Goal: Information Seeking & Learning: Learn about a topic

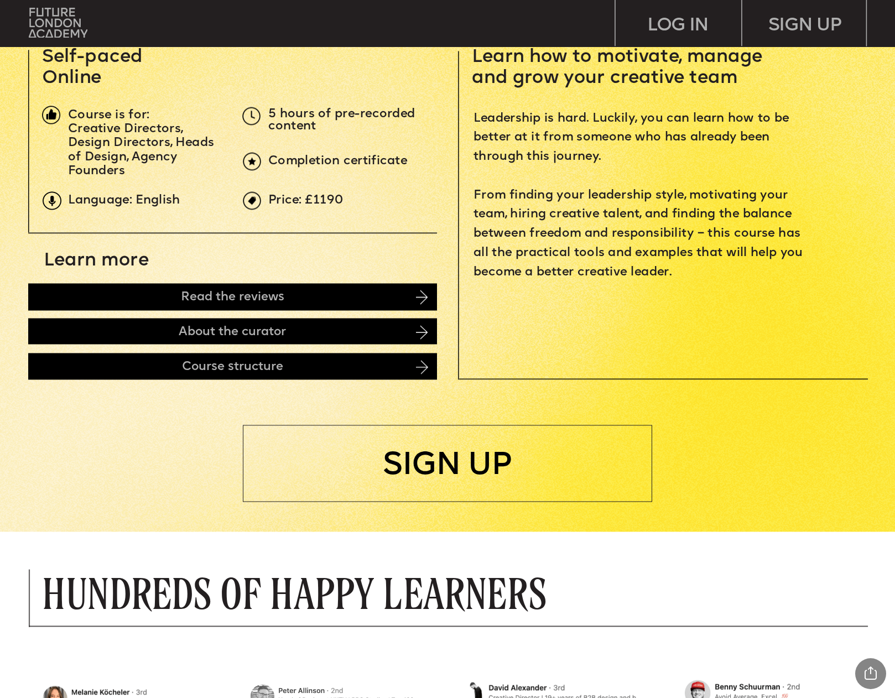
scroll to position [813, 0]
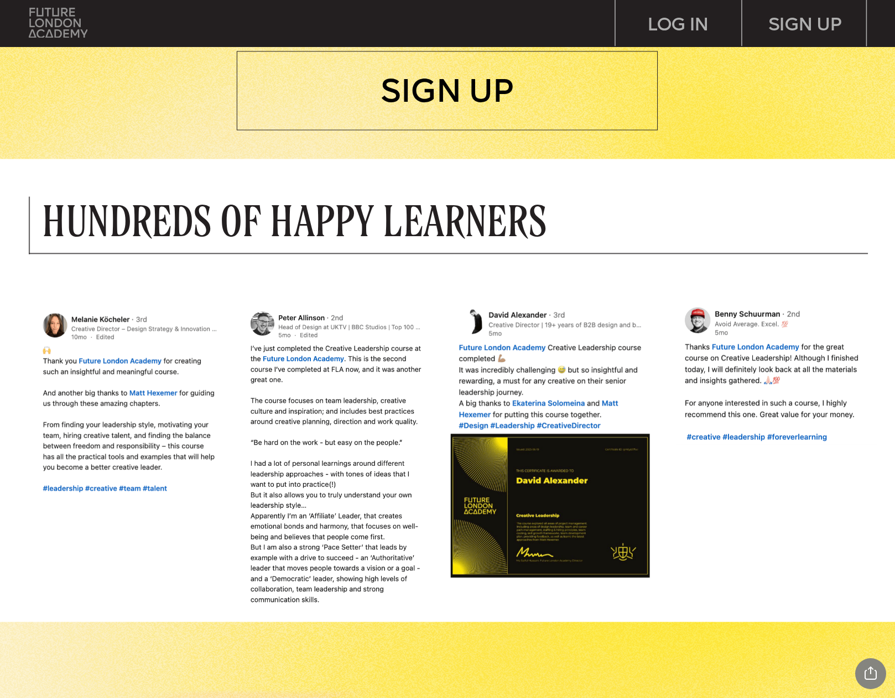
click at [40, 25] on img at bounding box center [58, 23] width 59 height 30
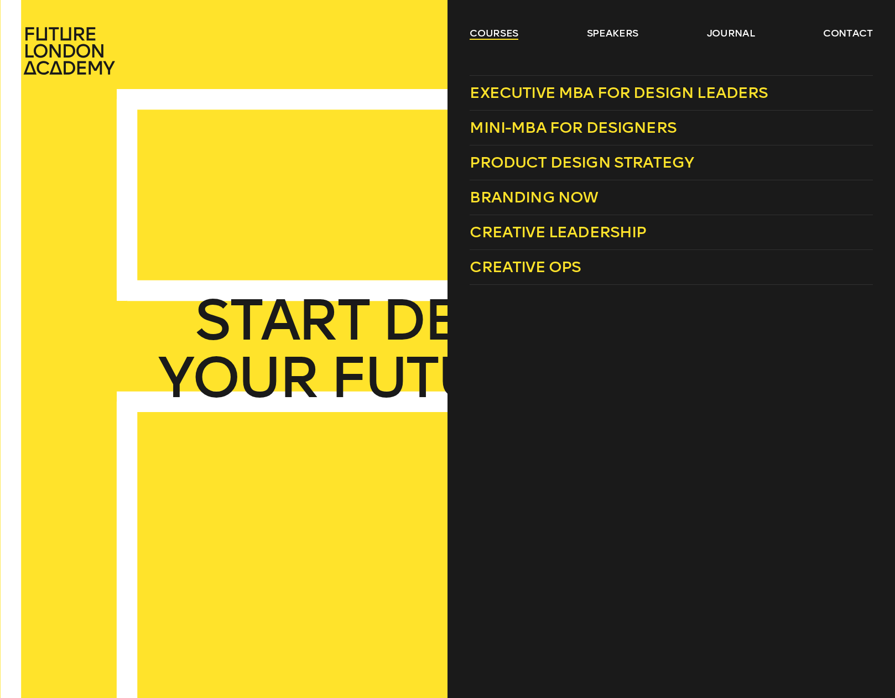
click at [501, 33] on link "courses" at bounding box center [494, 33] width 49 height 13
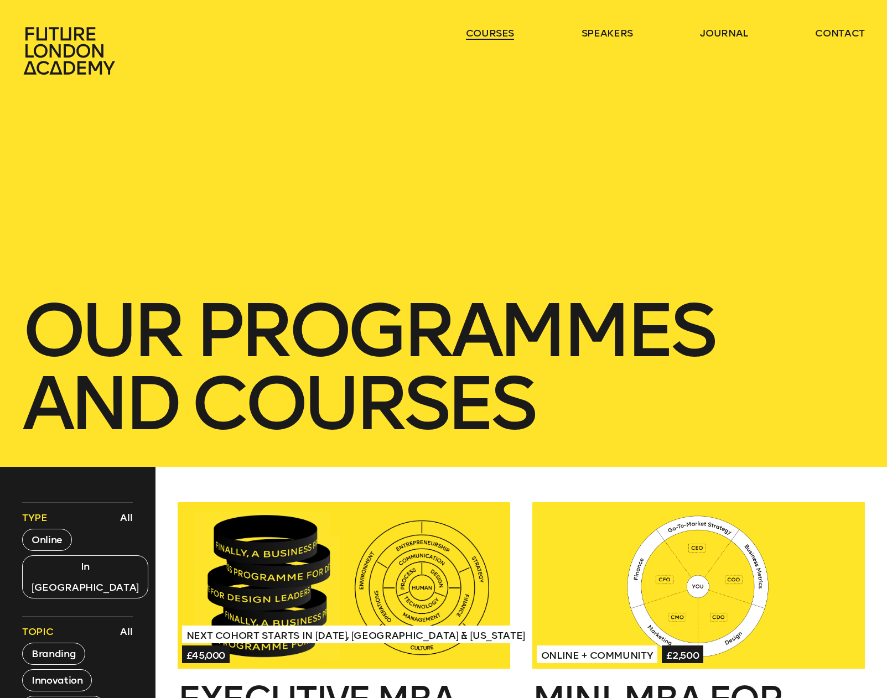
click at [485, 34] on link "courses" at bounding box center [490, 33] width 49 height 13
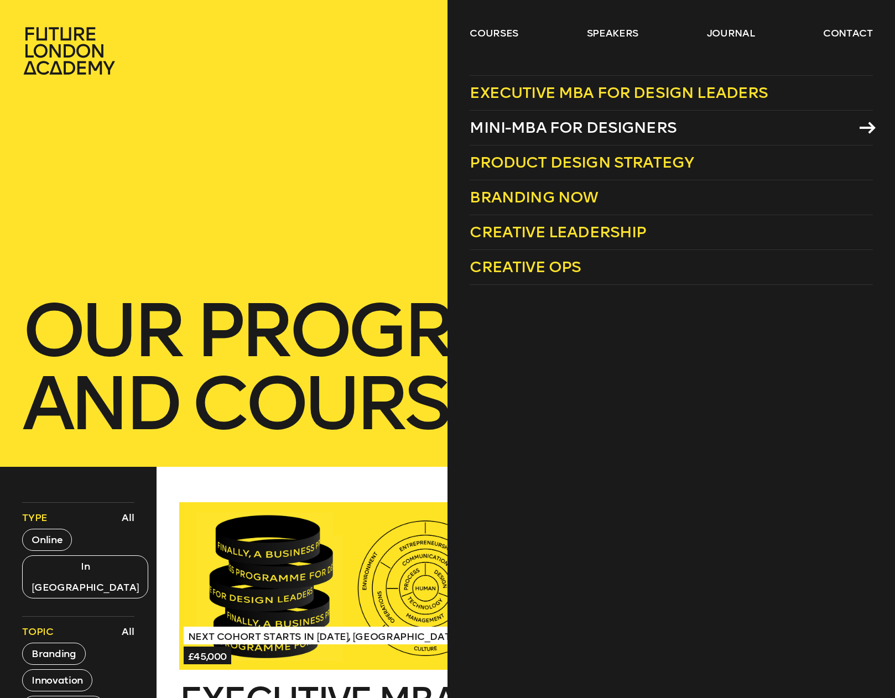
click at [482, 132] on span "Mini-MBA for Designers" at bounding box center [573, 127] width 207 height 18
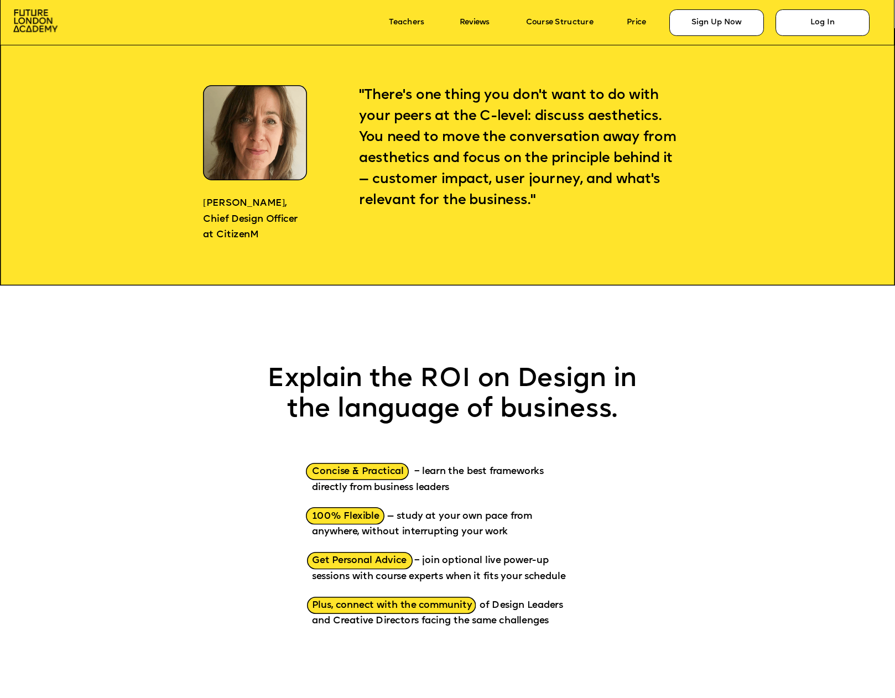
scroll to position [1618, 0]
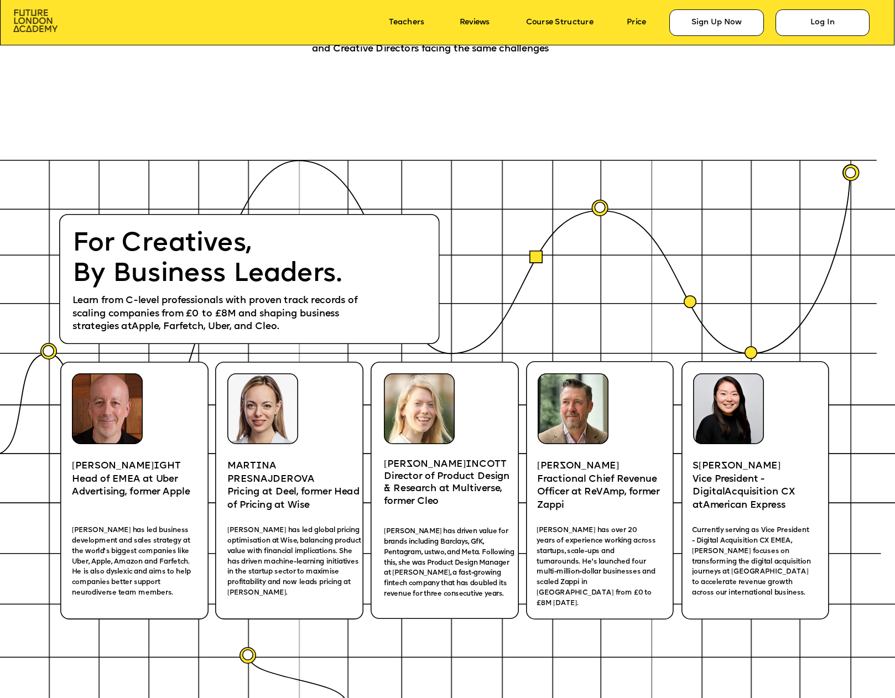
click at [47, 24] on img at bounding box center [35, 20] width 45 height 23
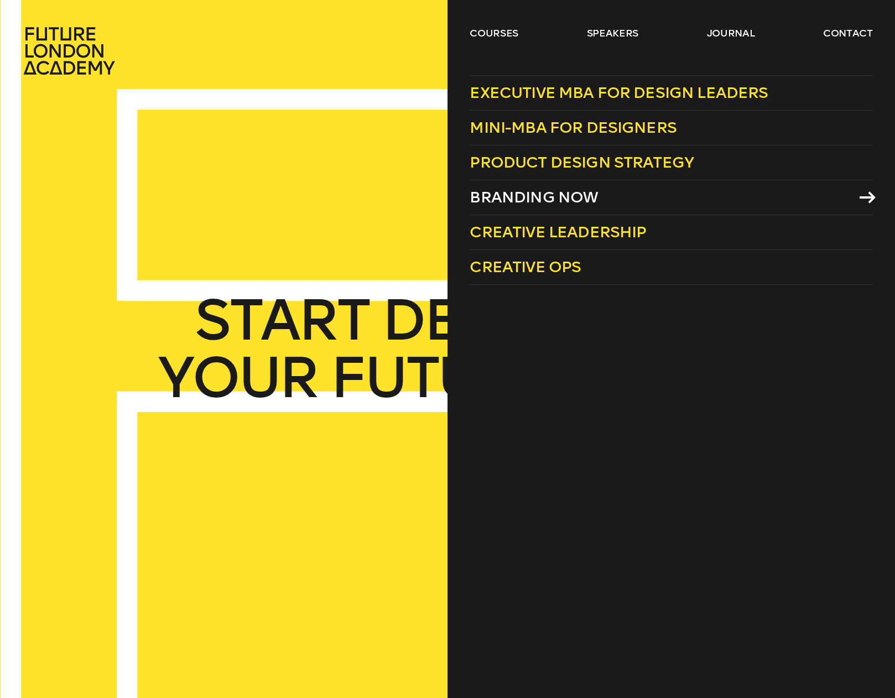
click at [504, 203] on span "Branding Now" at bounding box center [534, 197] width 128 height 18
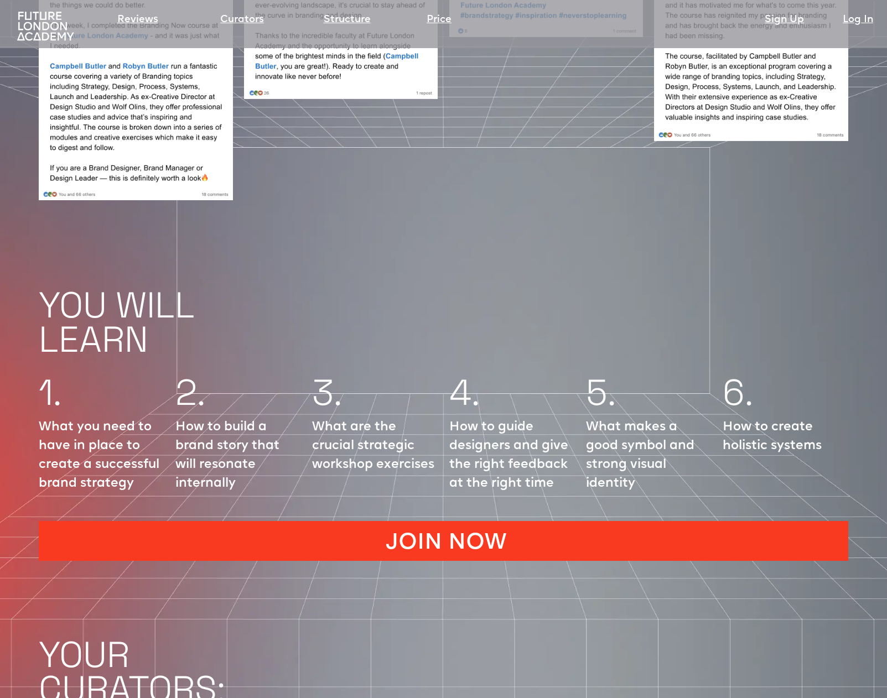
scroll to position [1508, 0]
